Goal: Task Accomplishment & Management: Manage account settings

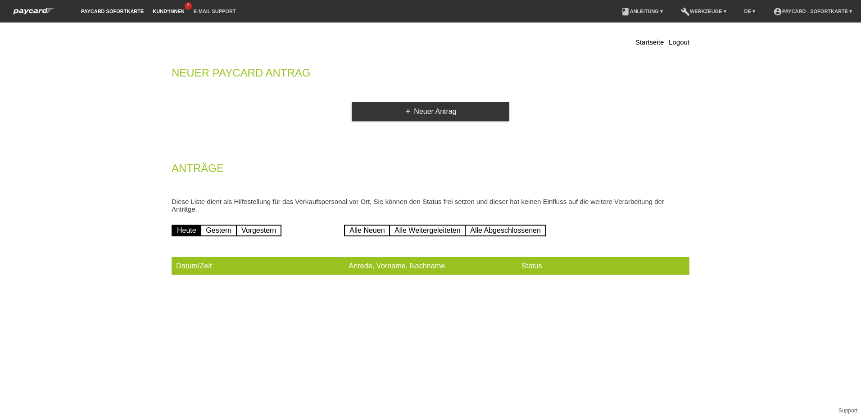
click at [171, 10] on link "Kund*innen" at bounding box center [168, 11] width 41 height 5
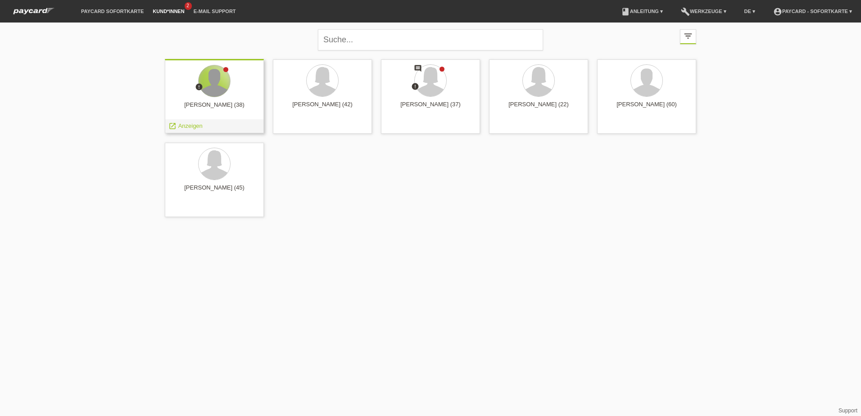
click at [211, 94] on div at bounding box center [215, 81] width 32 height 32
click at [195, 125] on span "Anzeigen" at bounding box center [190, 125] width 24 height 7
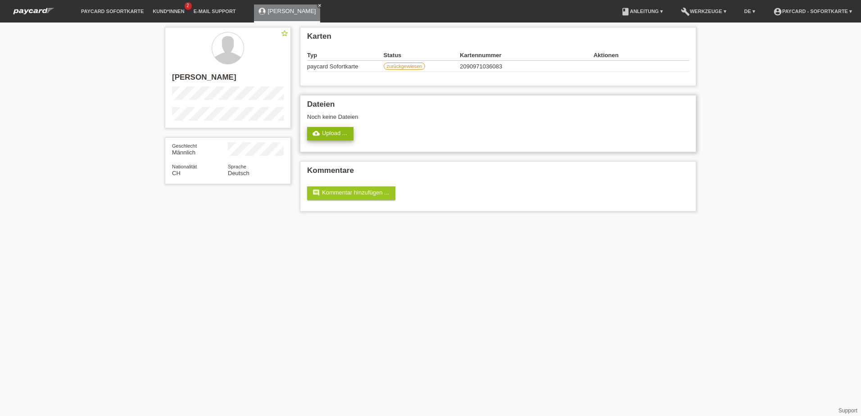
click at [336, 132] on link "cloud_upload Upload ..." at bounding box center [330, 134] width 46 height 14
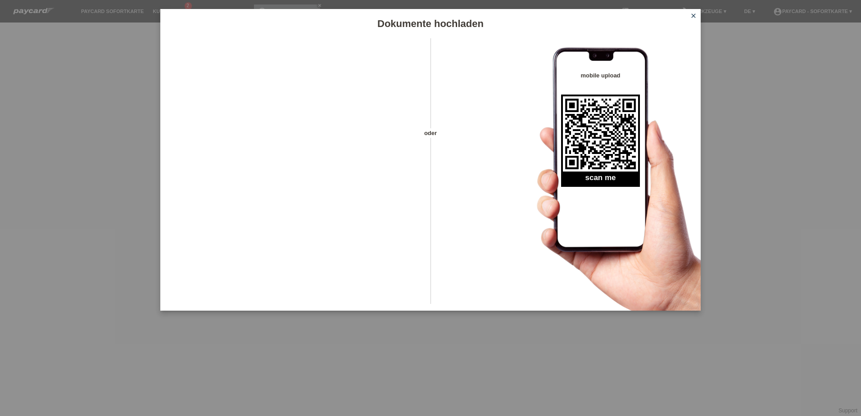
click at [694, 15] on icon "close" at bounding box center [693, 15] width 7 height 7
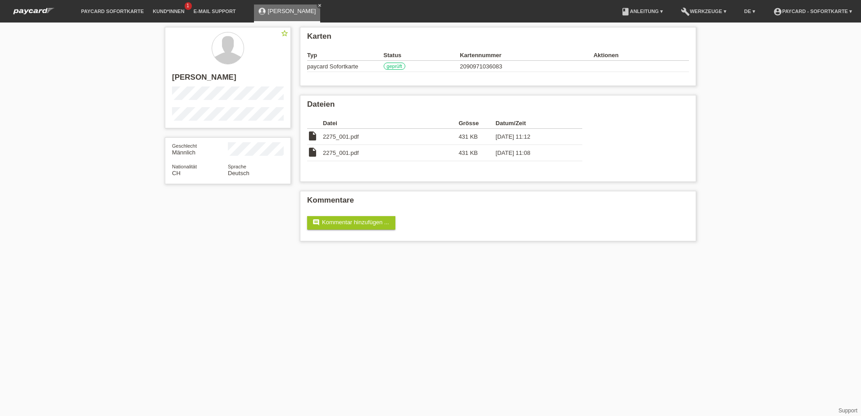
click at [317, 5] on icon "close" at bounding box center [319, 5] width 5 height 5
click at [341, 136] on span "2275_001.pdf" at bounding box center [341, 136] width 36 height 7
